Goal: Navigation & Orientation: Understand site structure

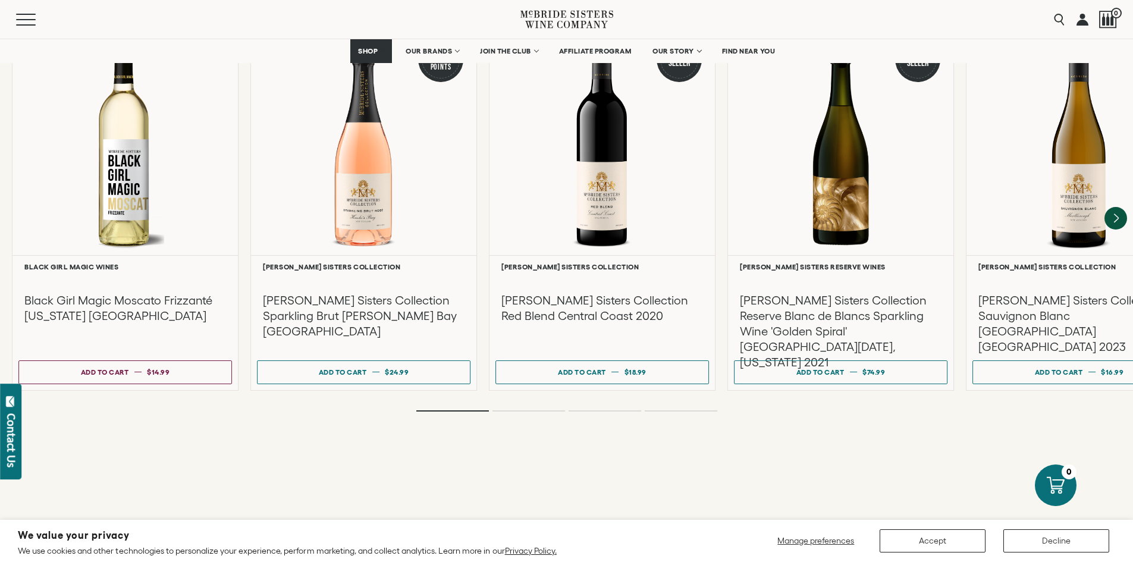
scroll to position [2676, 0]
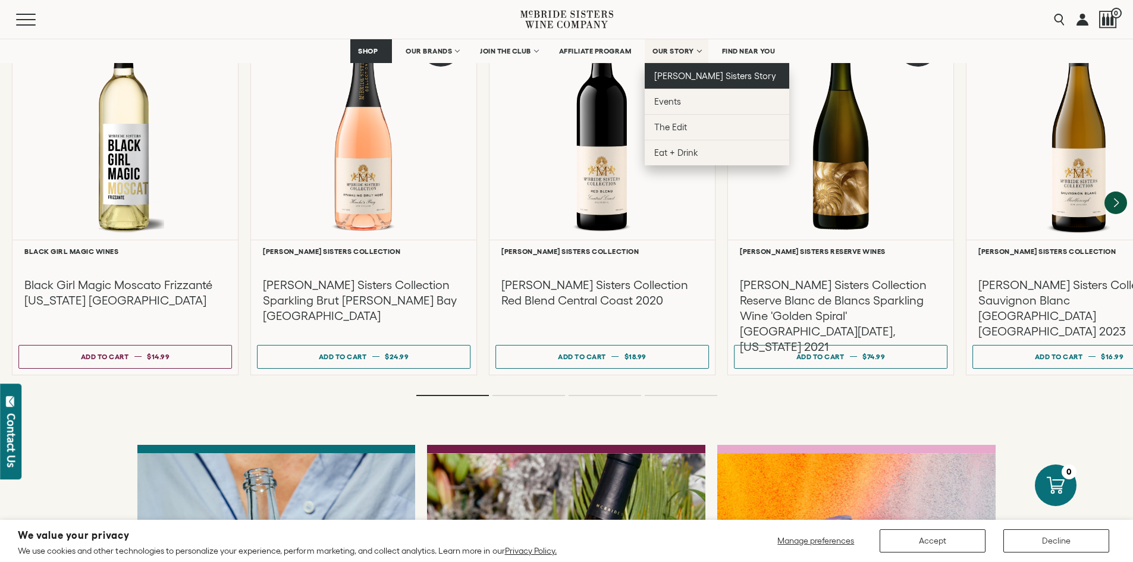
click at [683, 77] on span "[PERSON_NAME] Sisters Story" at bounding box center [715, 76] width 122 height 10
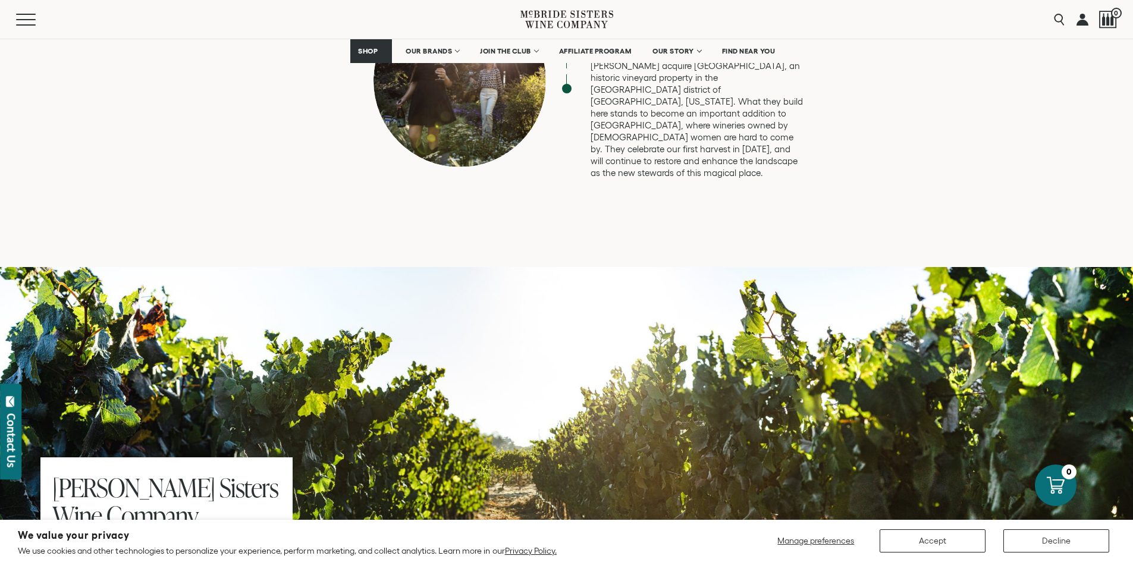
scroll to position [3509, 0]
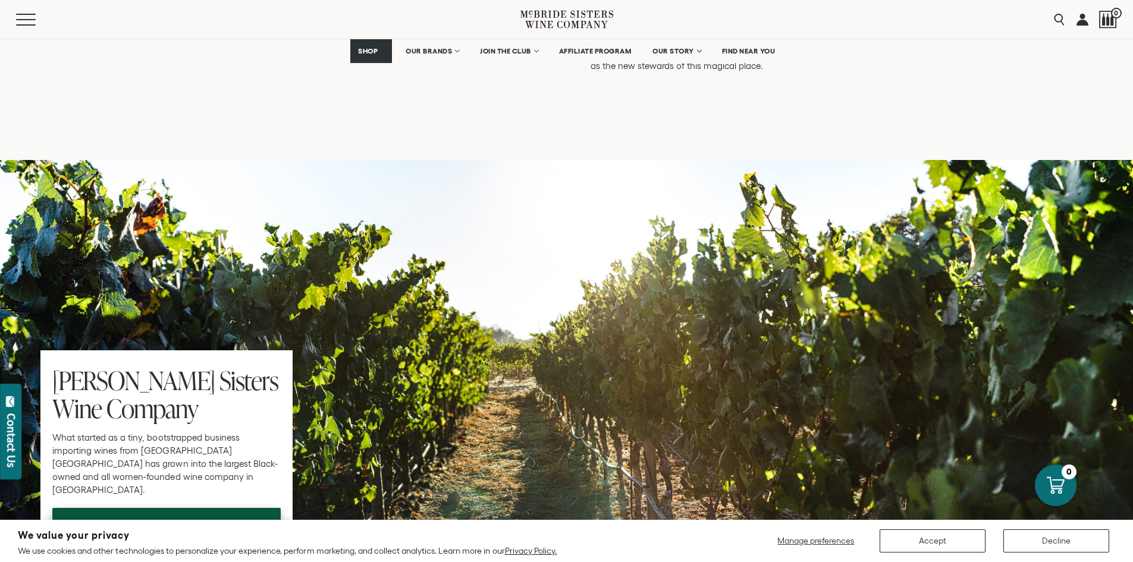
click at [205, 510] on span "our company" at bounding box center [167, 521] width 96 height 23
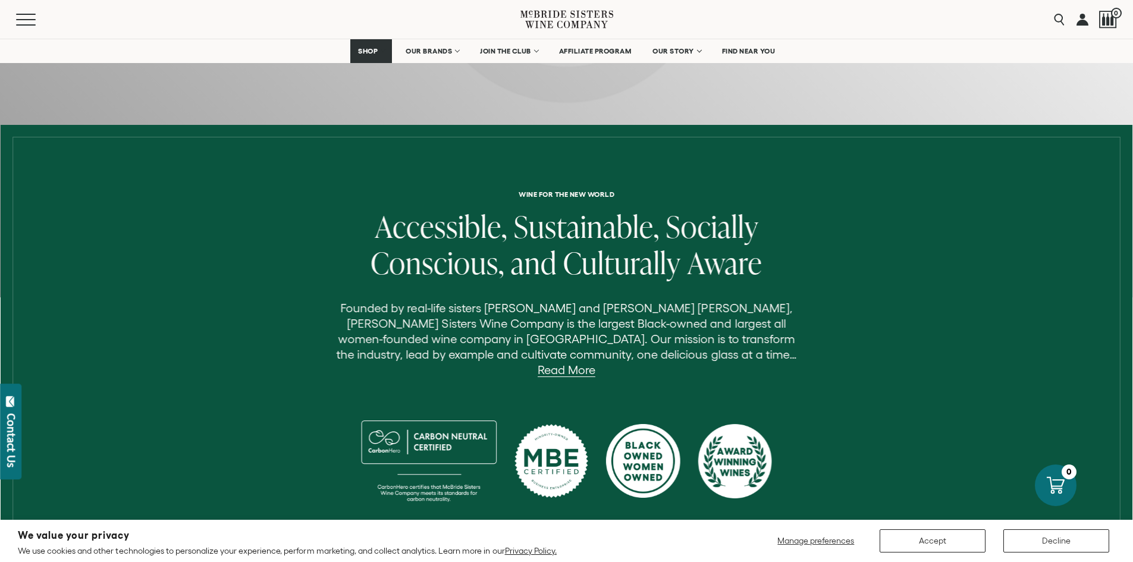
scroll to position [297, 0]
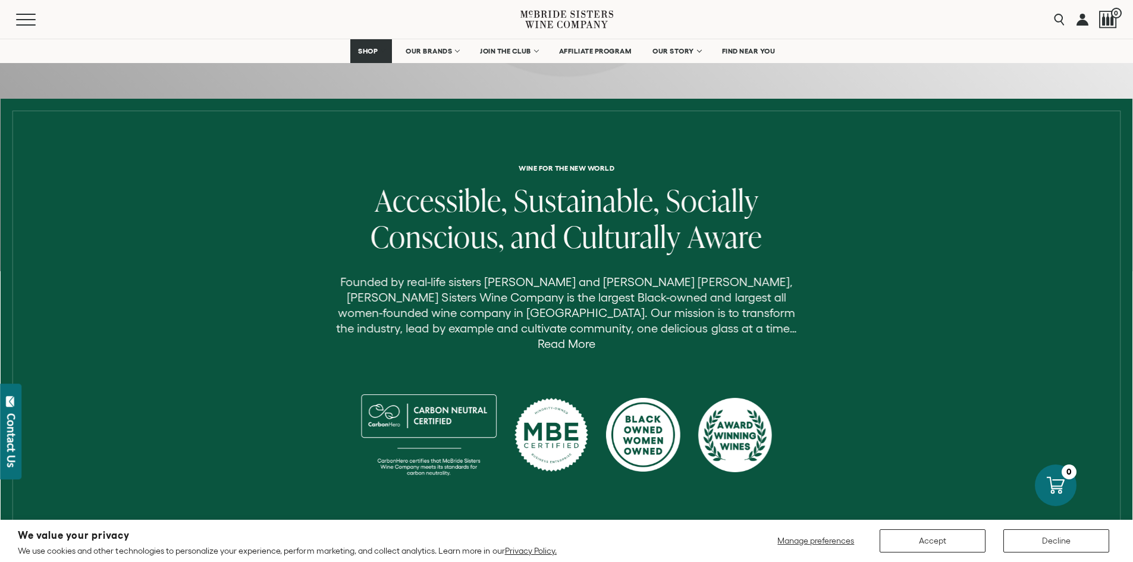
click at [595, 337] on link "Read More" at bounding box center [567, 344] width 58 height 14
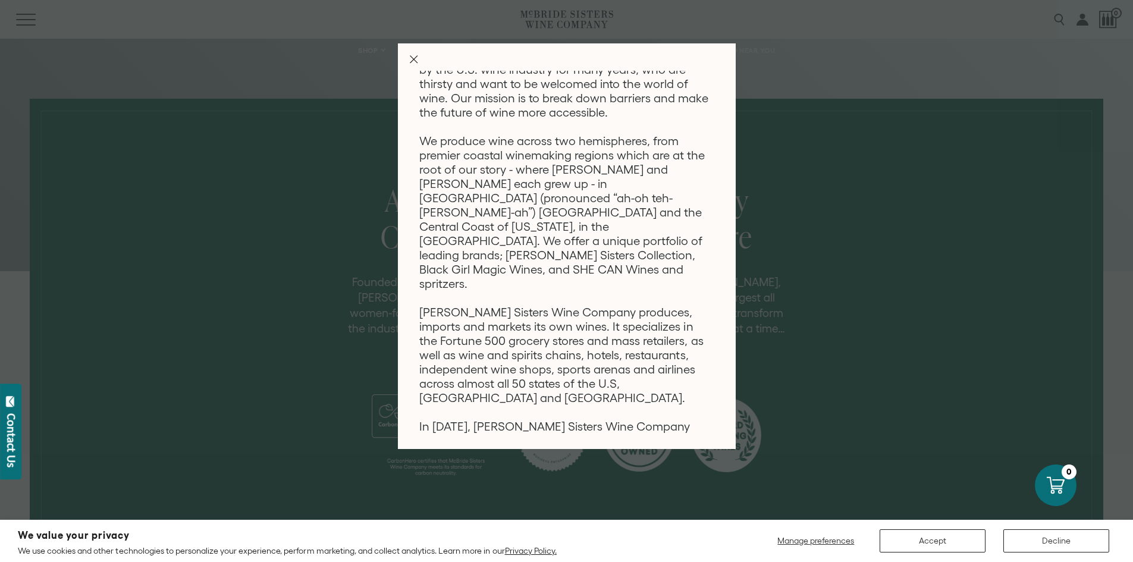
scroll to position [205, 0]
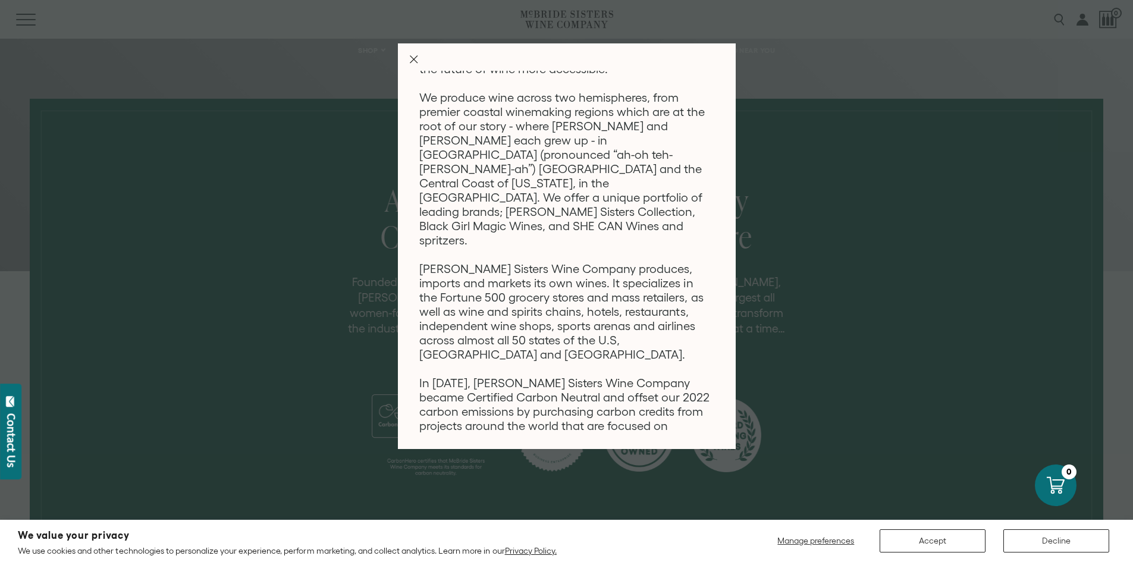
click at [418, 61] on icon "Close Modal" at bounding box center [414, 59] width 8 height 8
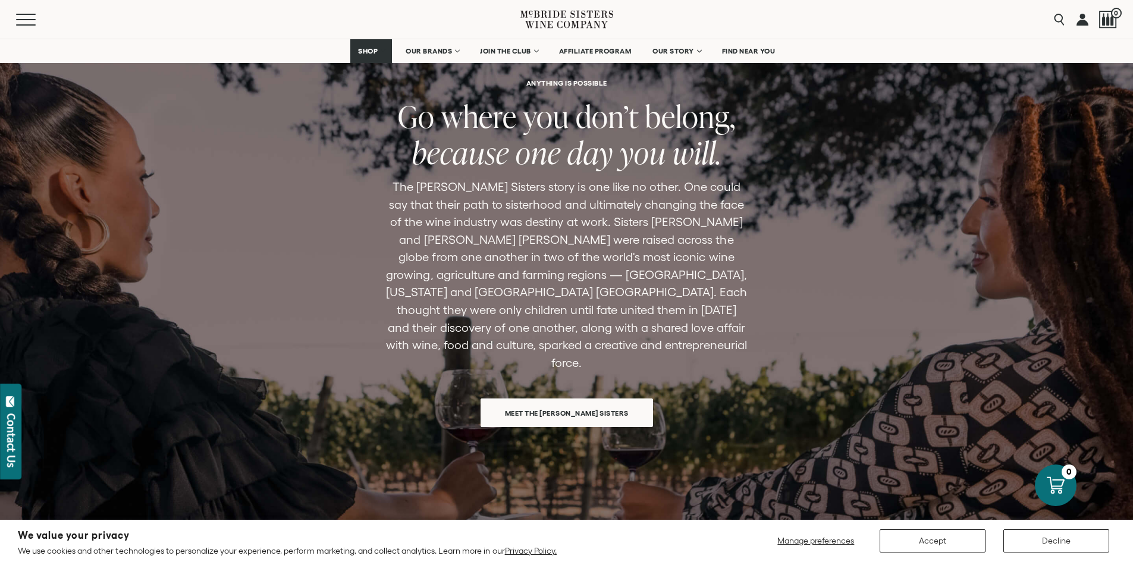
scroll to position [833, 0]
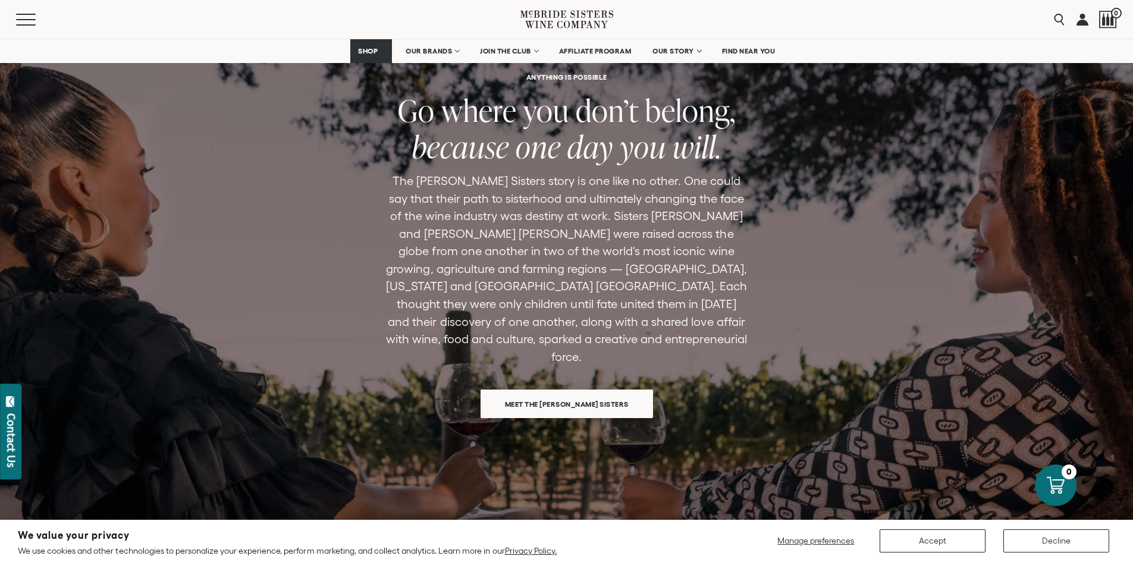
click at [559, 393] on span "Meet the McBride Sisters" at bounding box center [566, 404] width 165 height 23
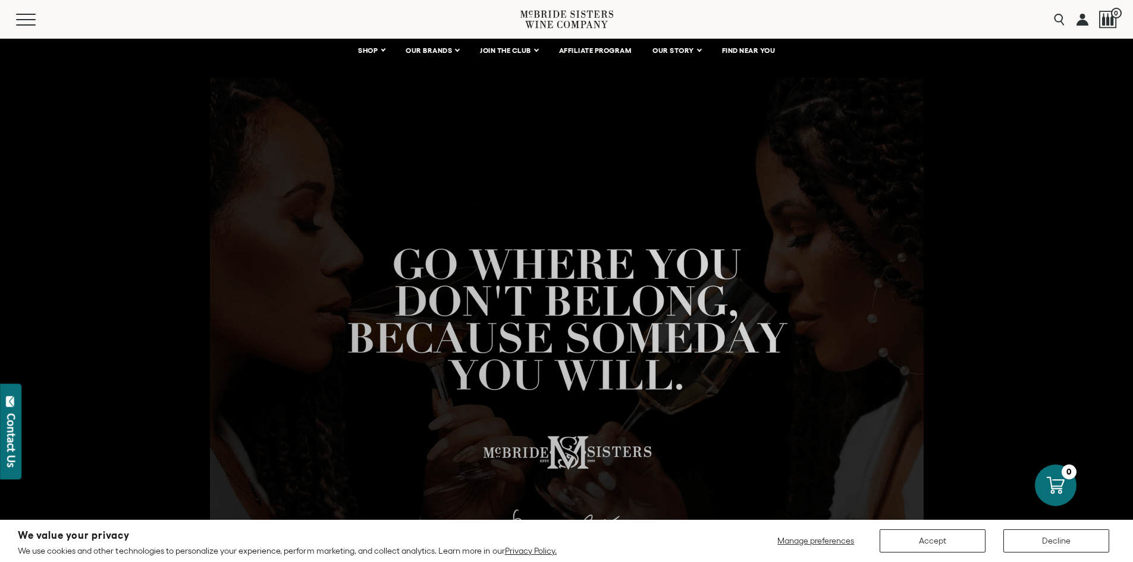
scroll to position [59, 0]
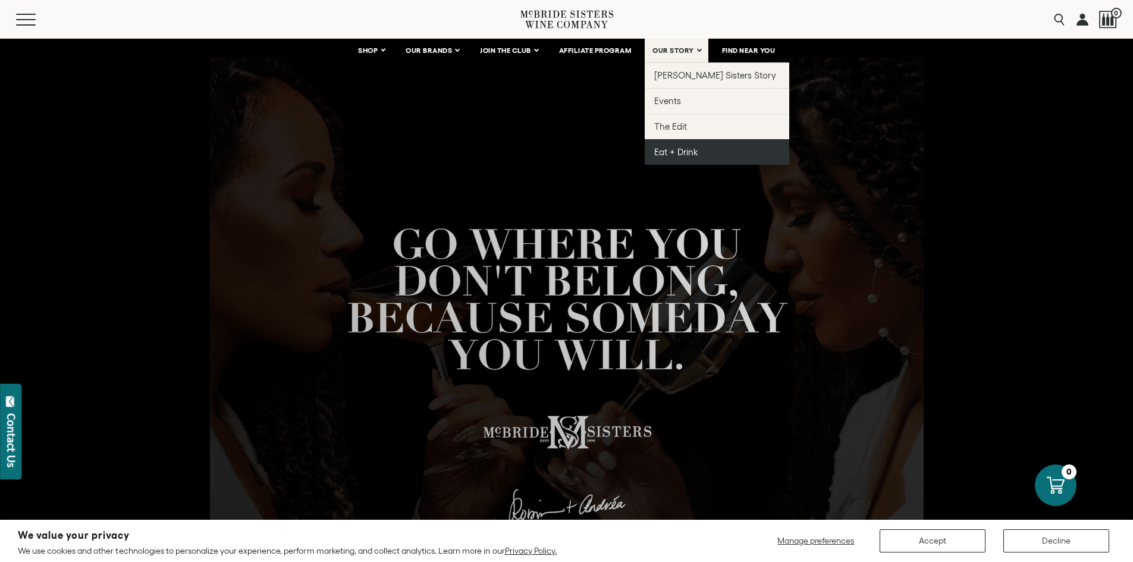
click at [684, 149] on span "Eat + Drink" at bounding box center [676, 152] width 44 height 10
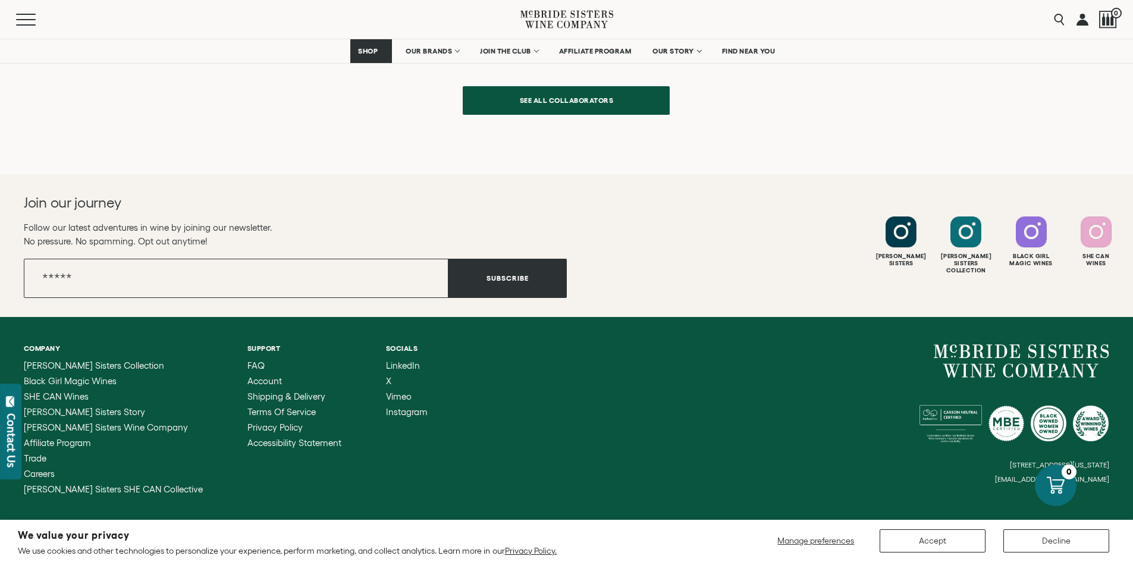
scroll to position [3258, 0]
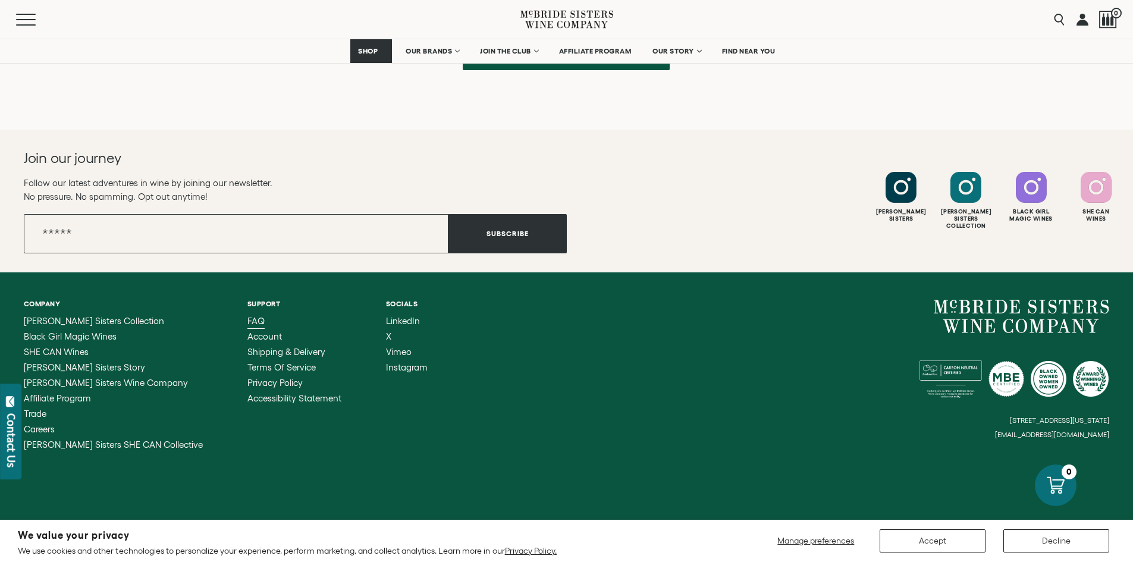
click at [247, 317] on link "FAQ" at bounding box center [294, 321] width 94 height 10
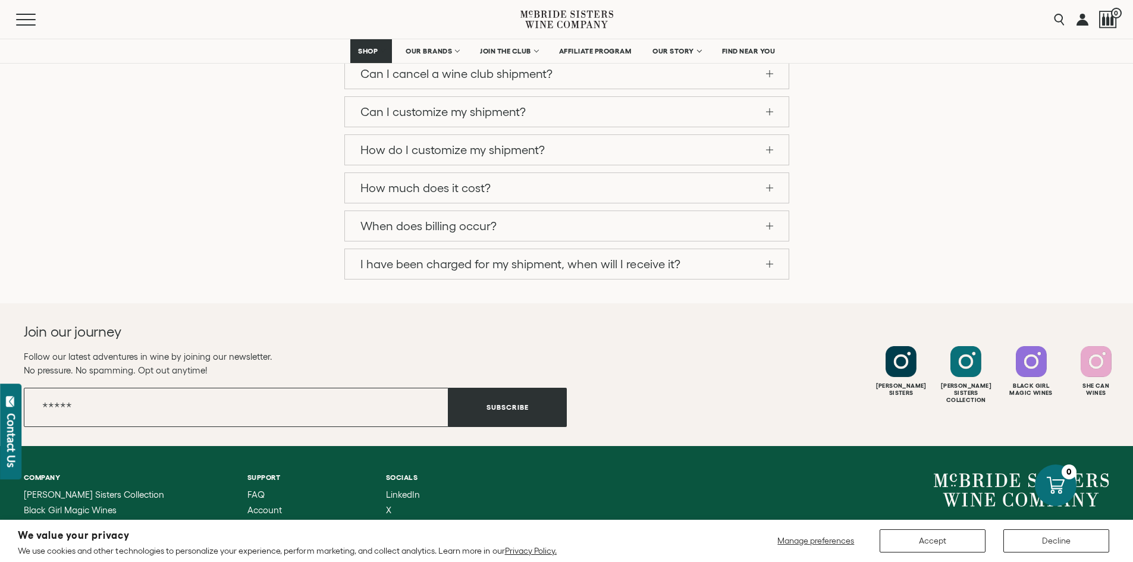
scroll to position [1193, 0]
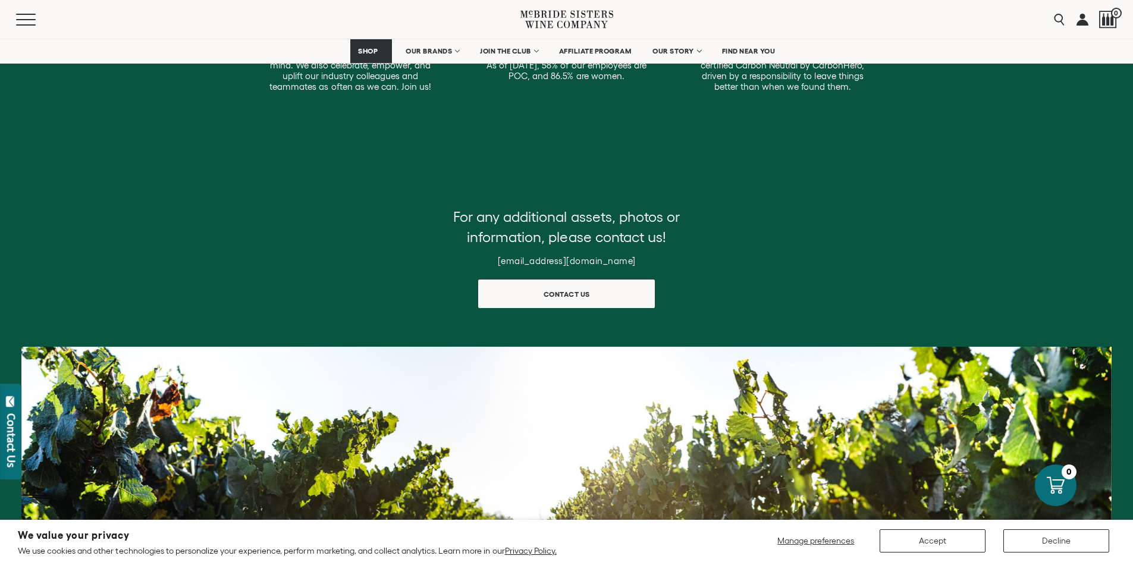
scroll to position [476, 0]
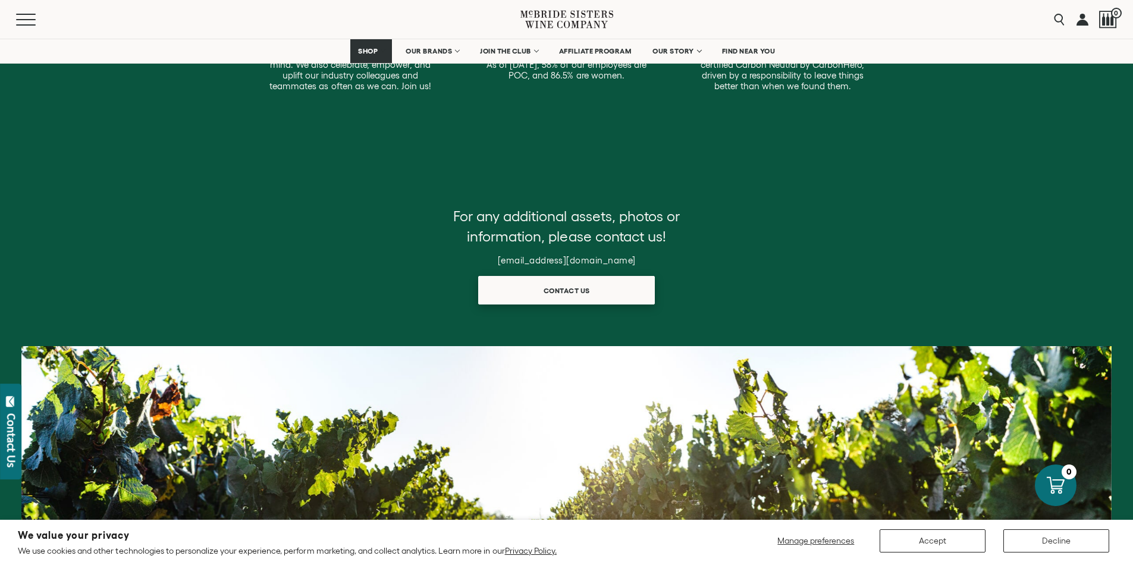
click at [578, 296] on span "Contact us" at bounding box center [567, 290] width 88 height 23
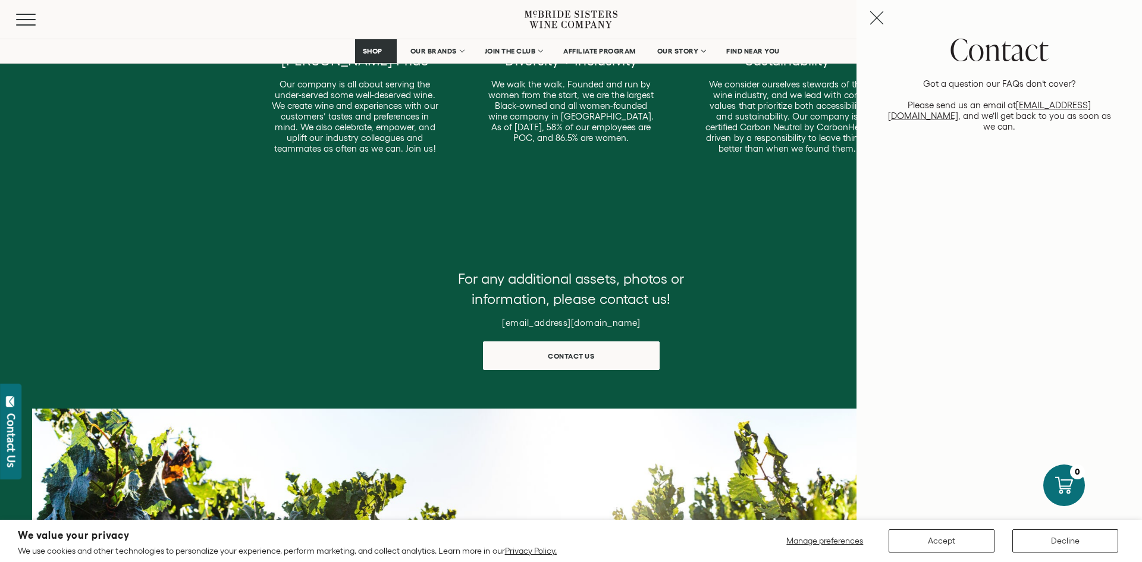
scroll to position [412, 0]
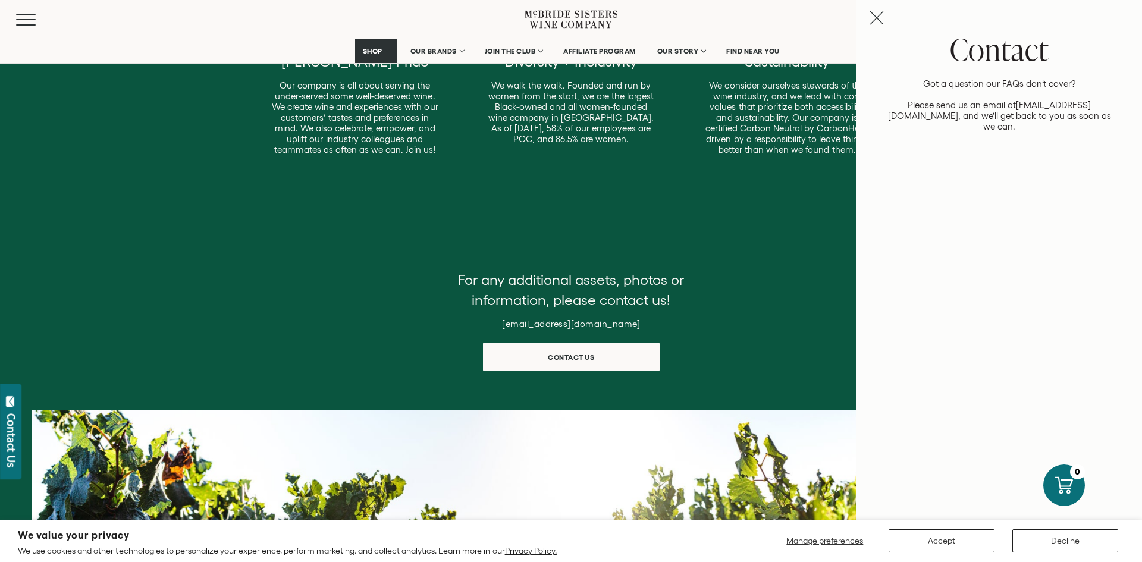
click at [356, 274] on div "For any additional assets, photos or information, please contact us! [EMAIL_ADD…" at bounding box center [571, 320] width 1142 height 101
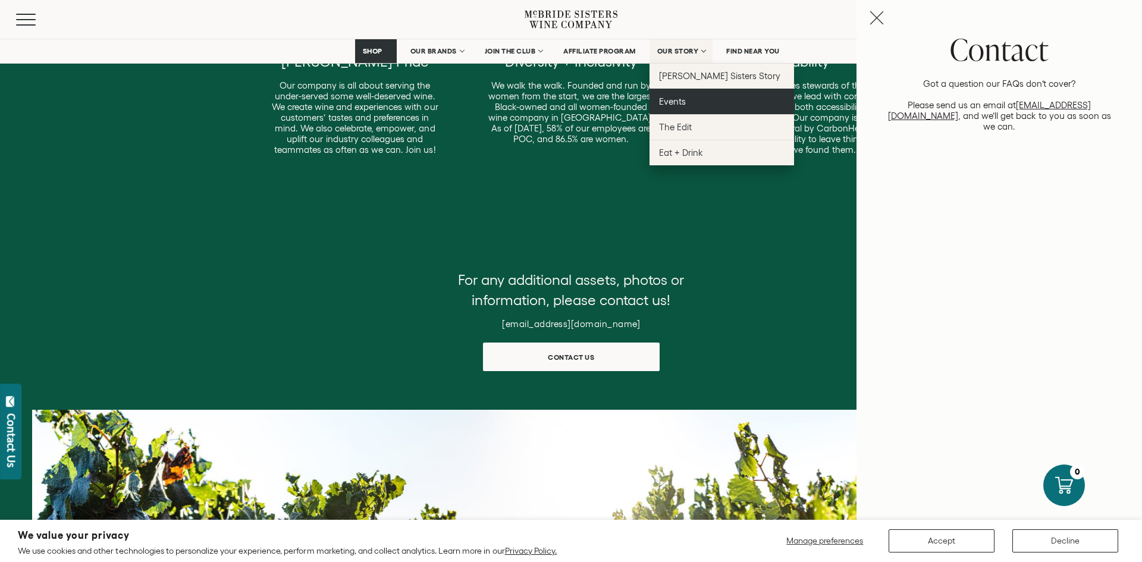
click at [681, 101] on span "Events" at bounding box center [672, 101] width 27 height 10
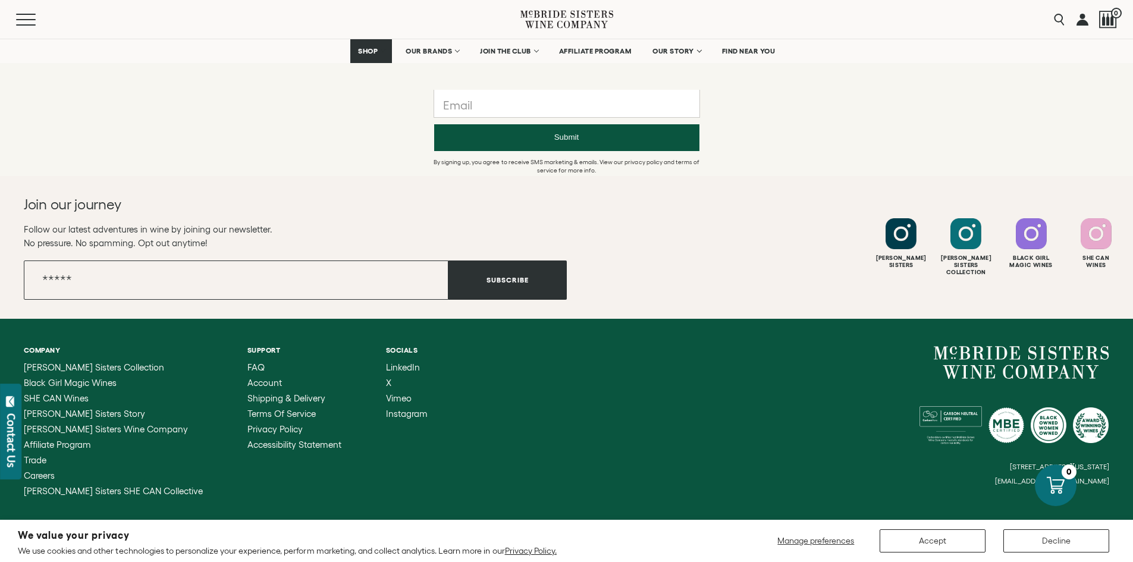
scroll to position [1190, 0]
